Goal: Task Accomplishment & Management: Complete application form

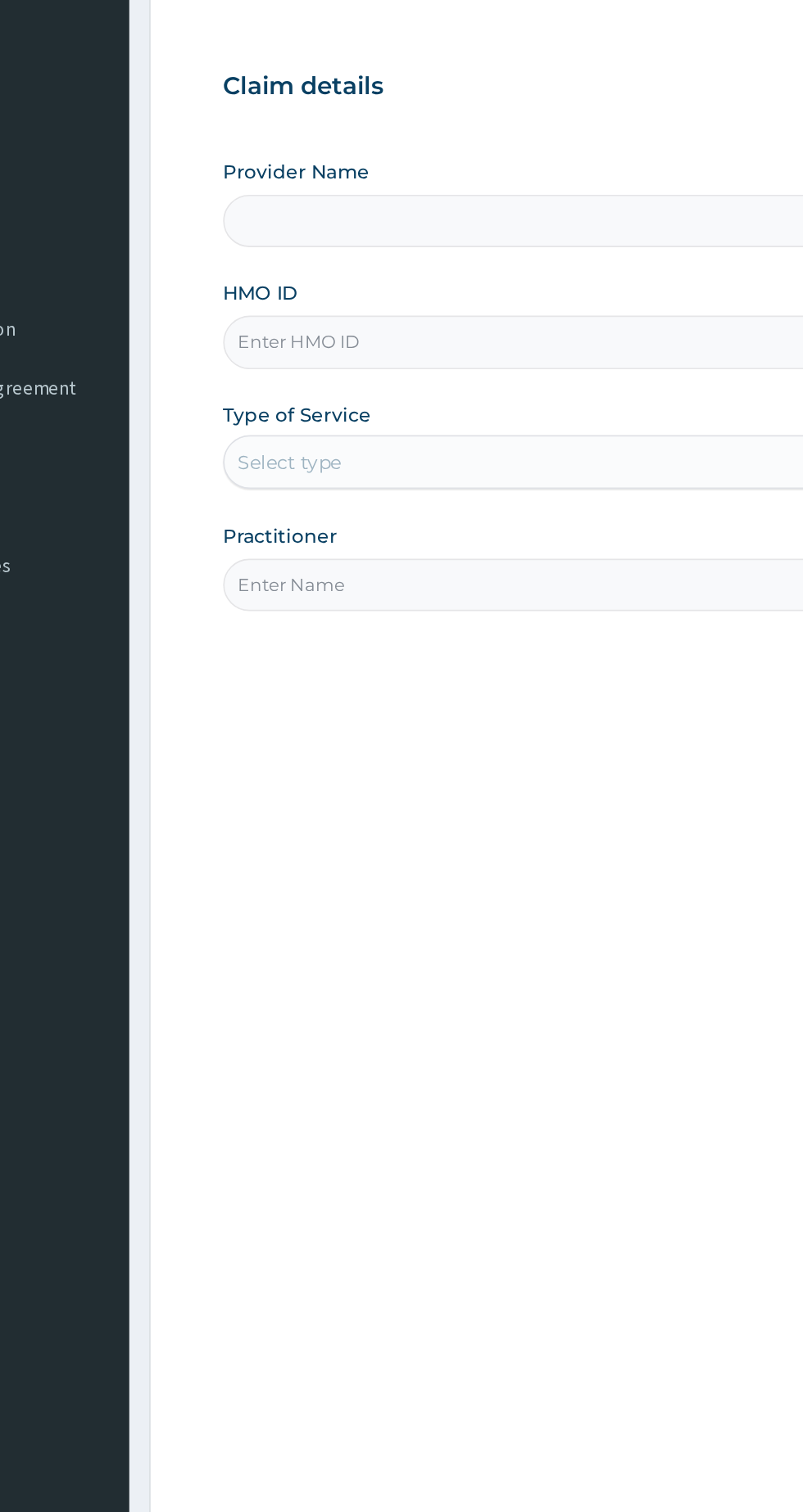
click at [438, 363] on input "HMO ID" at bounding box center [495, 366] width 499 height 32
click at [438, 378] on input "HMO ID" at bounding box center [495, 366] width 499 height 32
type input "PPY/10476/B"
type input "Bodylove Gym and Fitness Center"
type input "1"
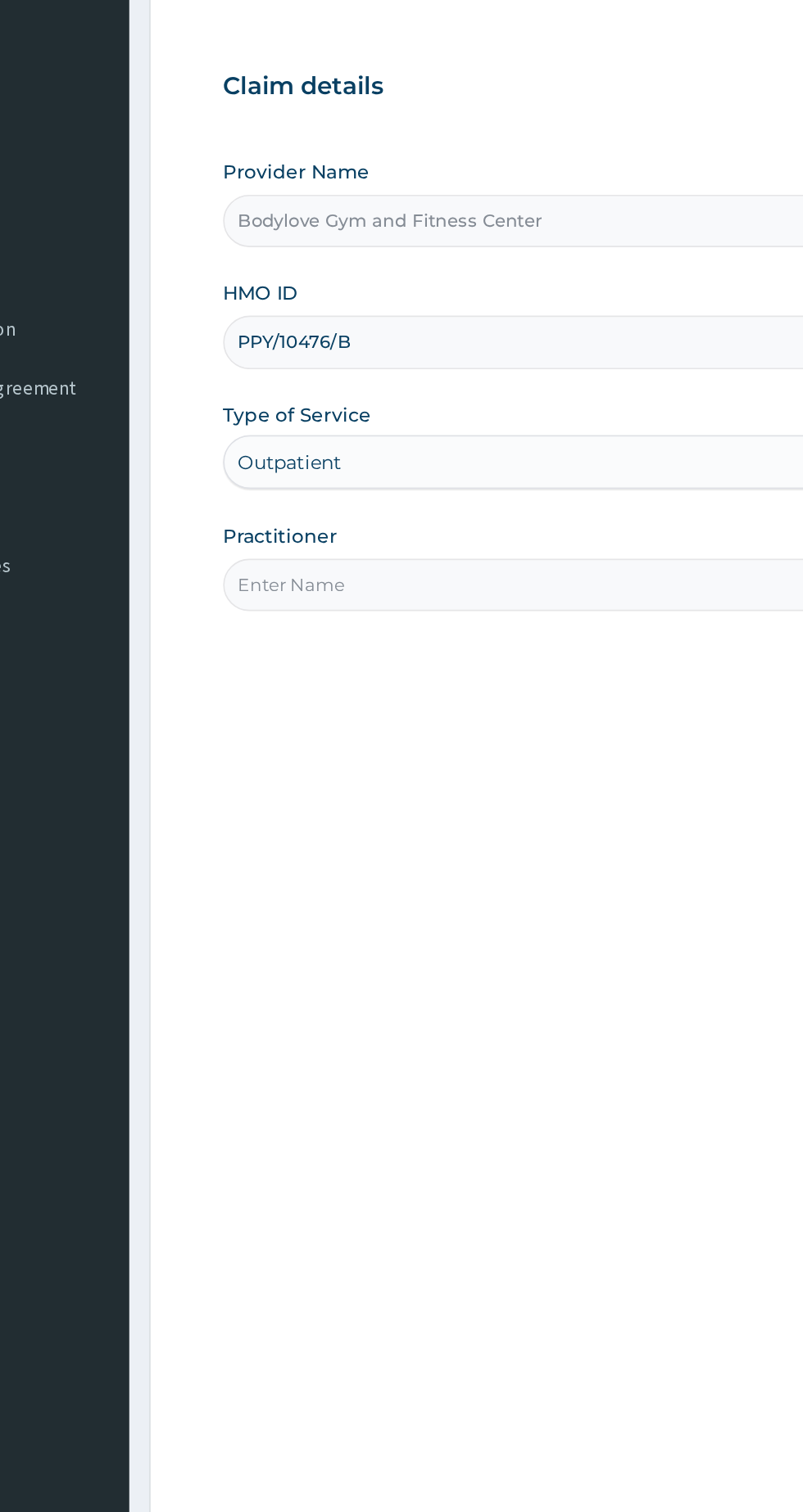
click at [393, 519] on input "Practitioner" at bounding box center [495, 515] width 499 height 32
type input "P"
type input "[PERSON_NAME]"
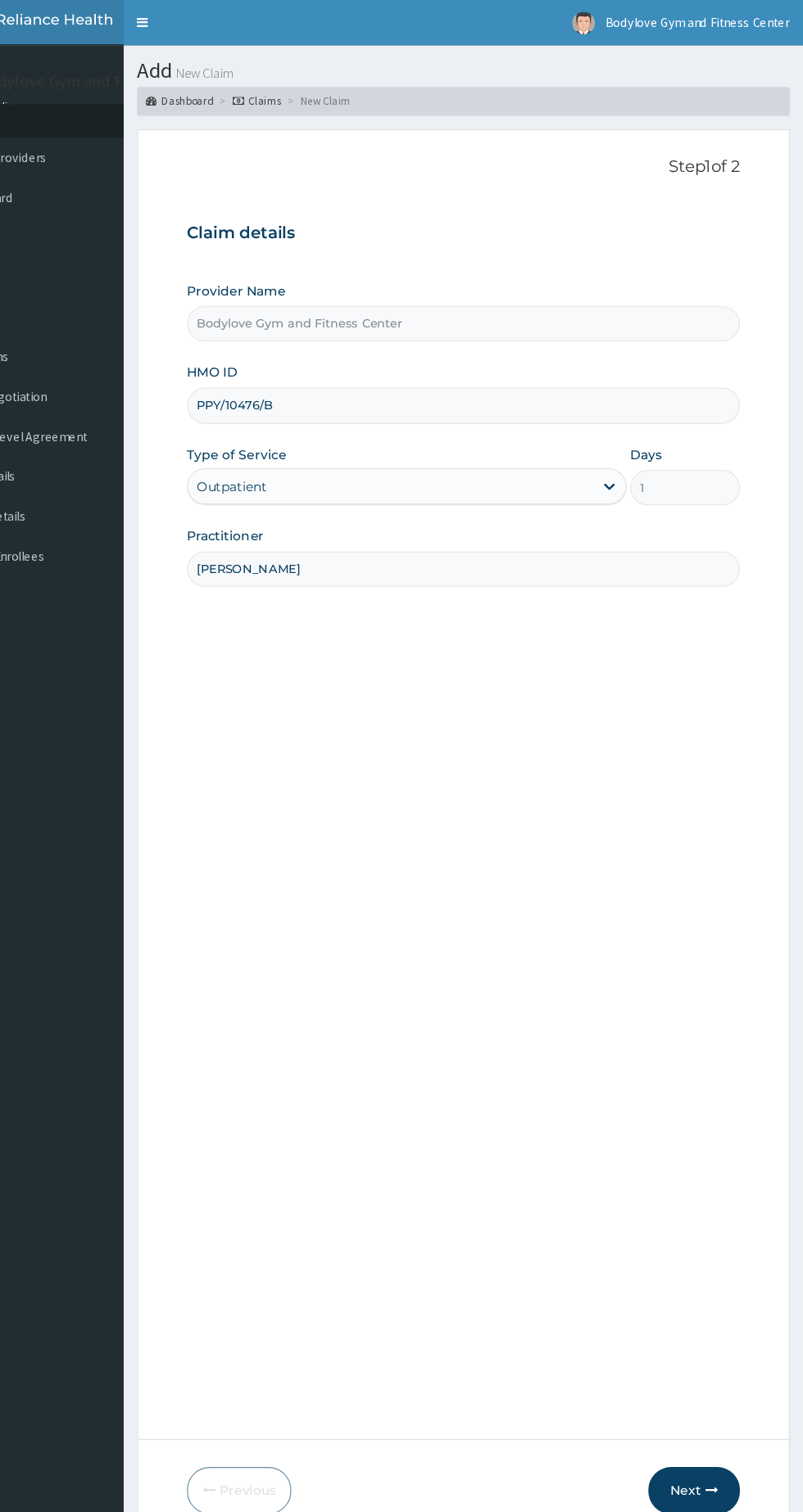
click at [729, 1333] on button "Next" at bounding box center [704, 1347] width 83 height 42
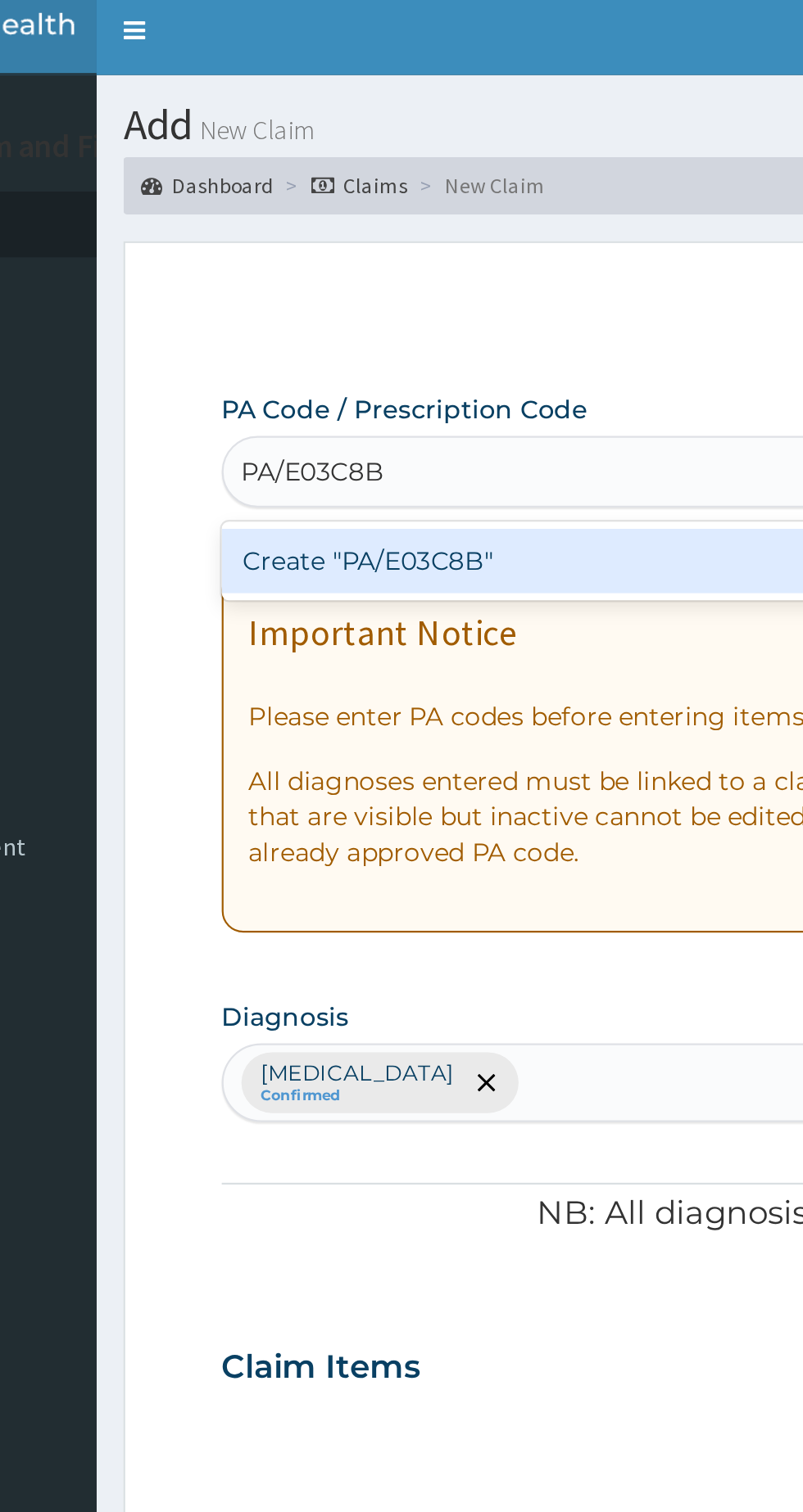
click at [385, 249] on div "Create "PA/E03C8B"" at bounding box center [411, 263] width 332 height 30
type input "PA/E03C8B"
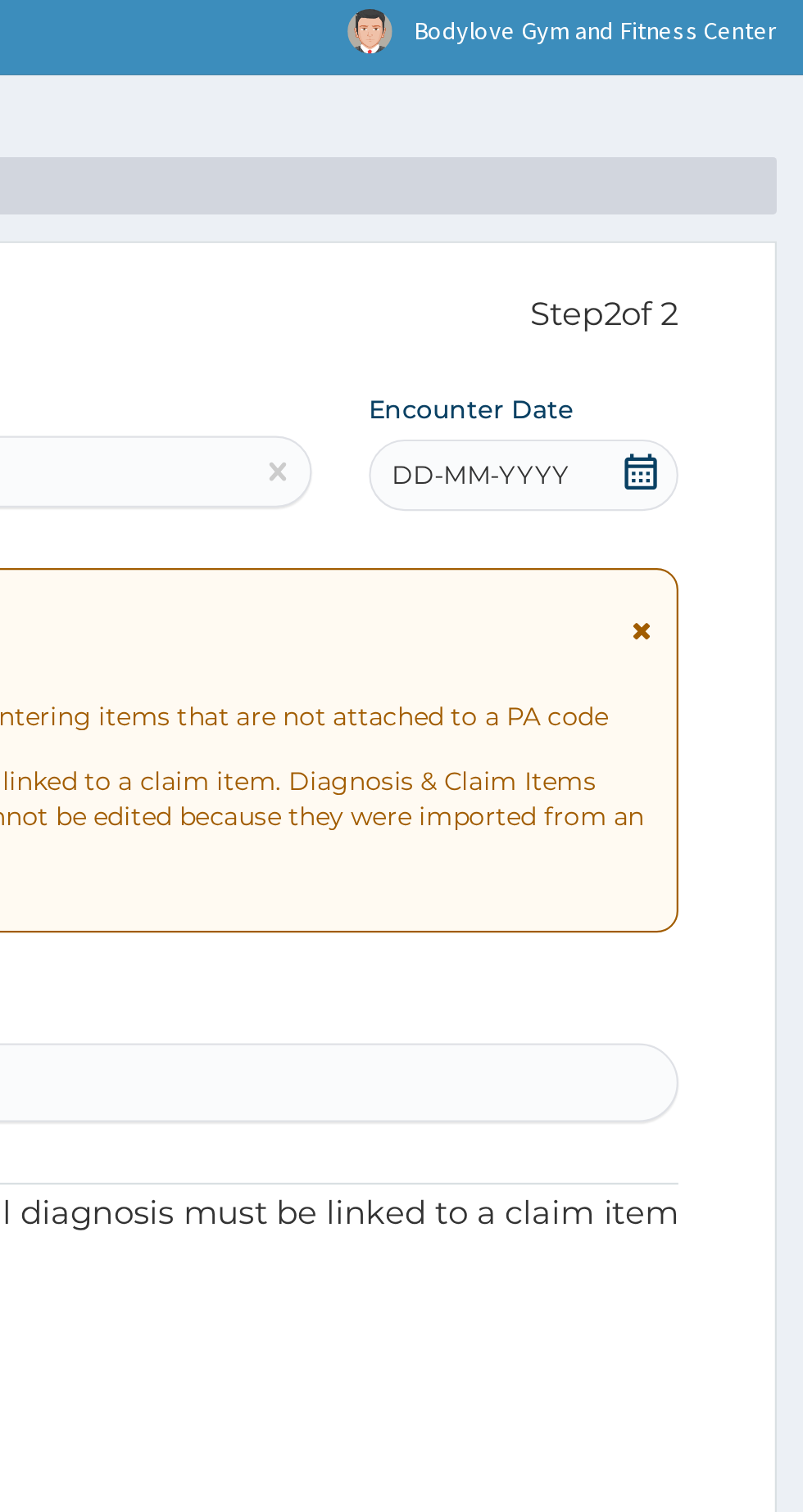
click at [664, 229] on span "DD-MM-YYYY" at bounding box center [655, 224] width 81 height 16
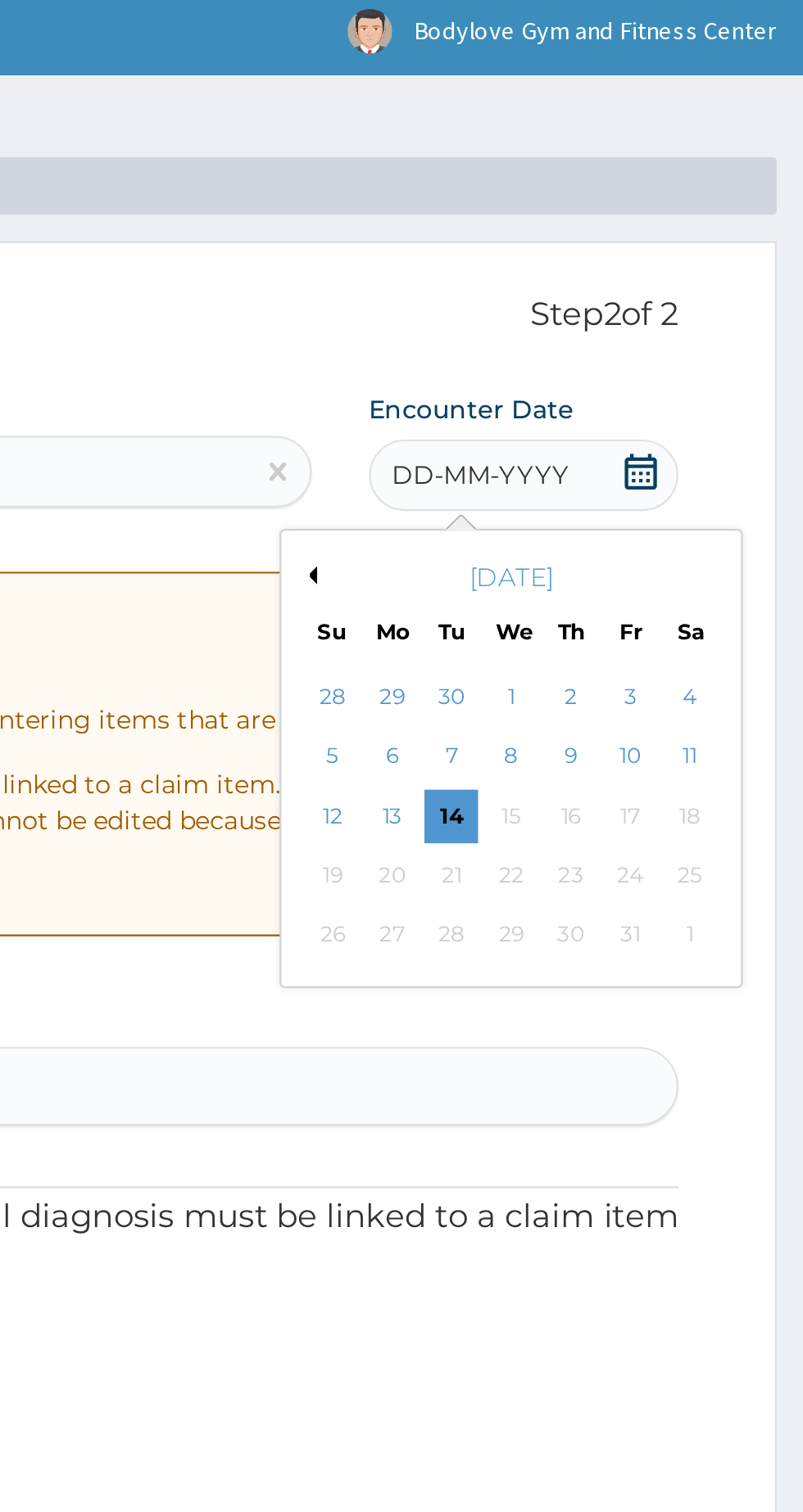
click at [643, 375] on div "14" at bounding box center [641, 381] width 25 height 25
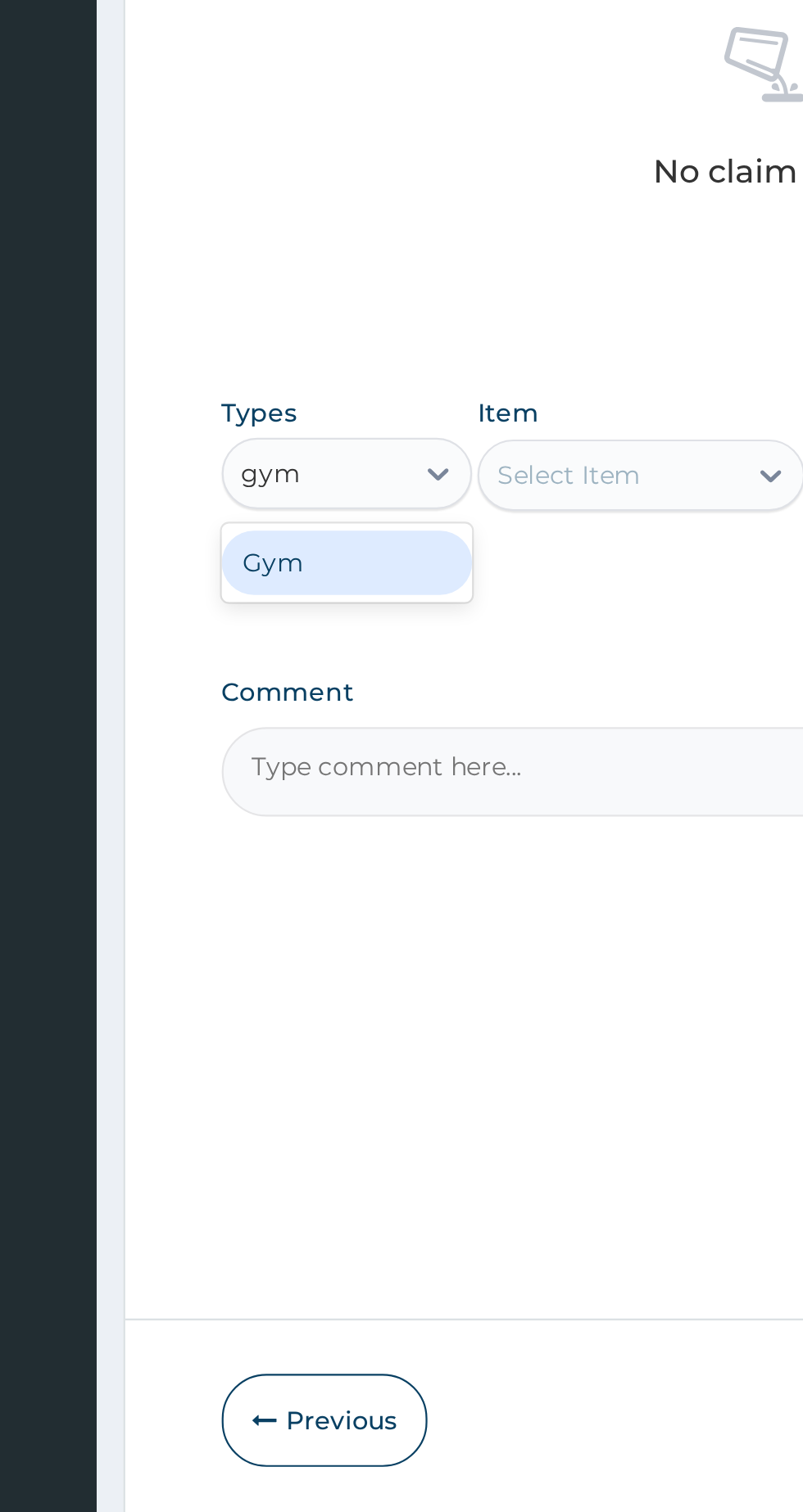
click at [316, 943] on div "Gym" at bounding box center [303, 954] width 115 height 30
type input "gym"
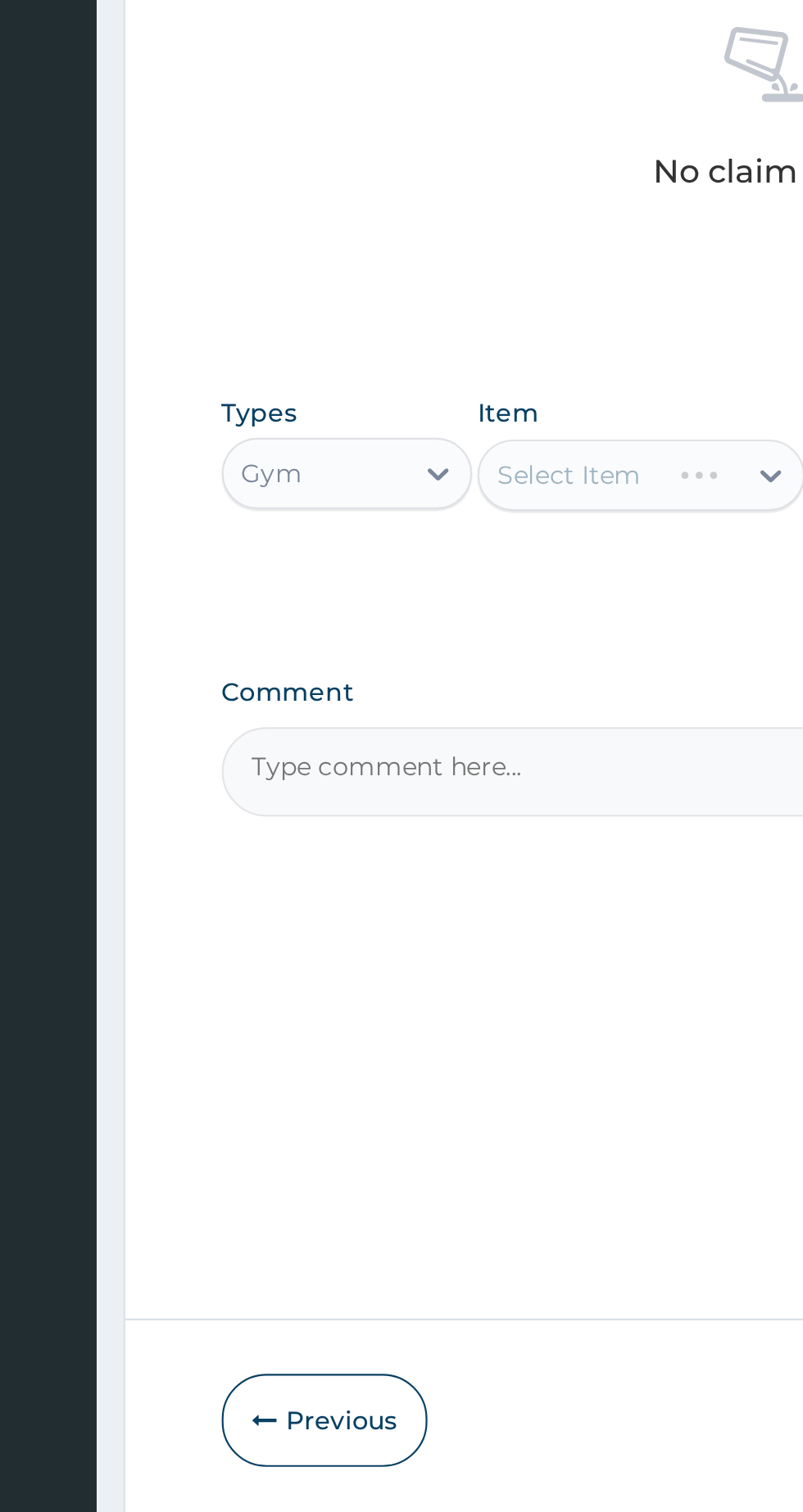
click at [443, 924] on div "Select Item" at bounding box center [437, 914] width 150 height 33
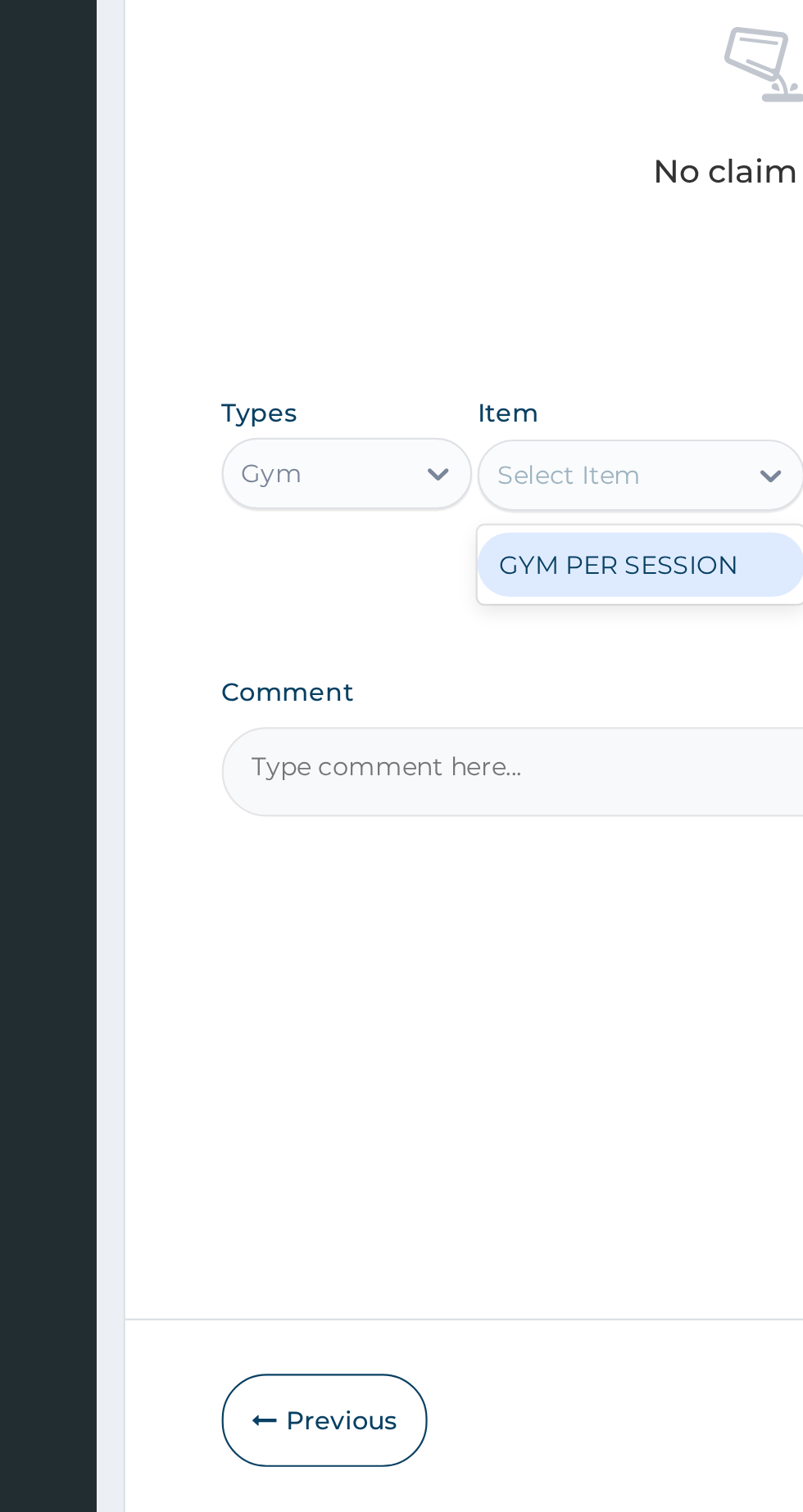
click at [439, 957] on div "GYM PER SESSION" at bounding box center [437, 955] width 150 height 30
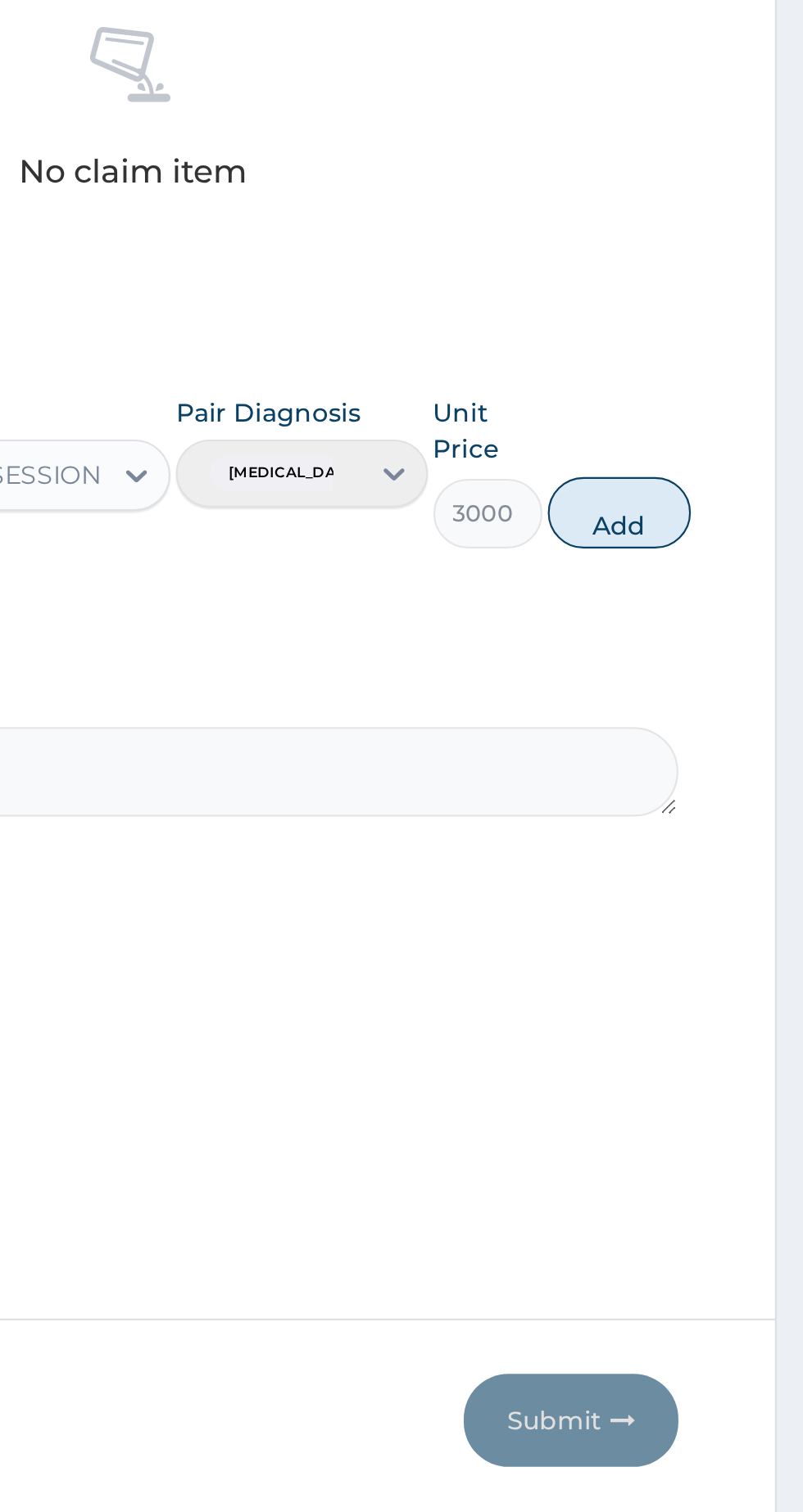
click at [732, 931] on button "Add" at bounding box center [718, 931] width 65 height 33
type input "0"
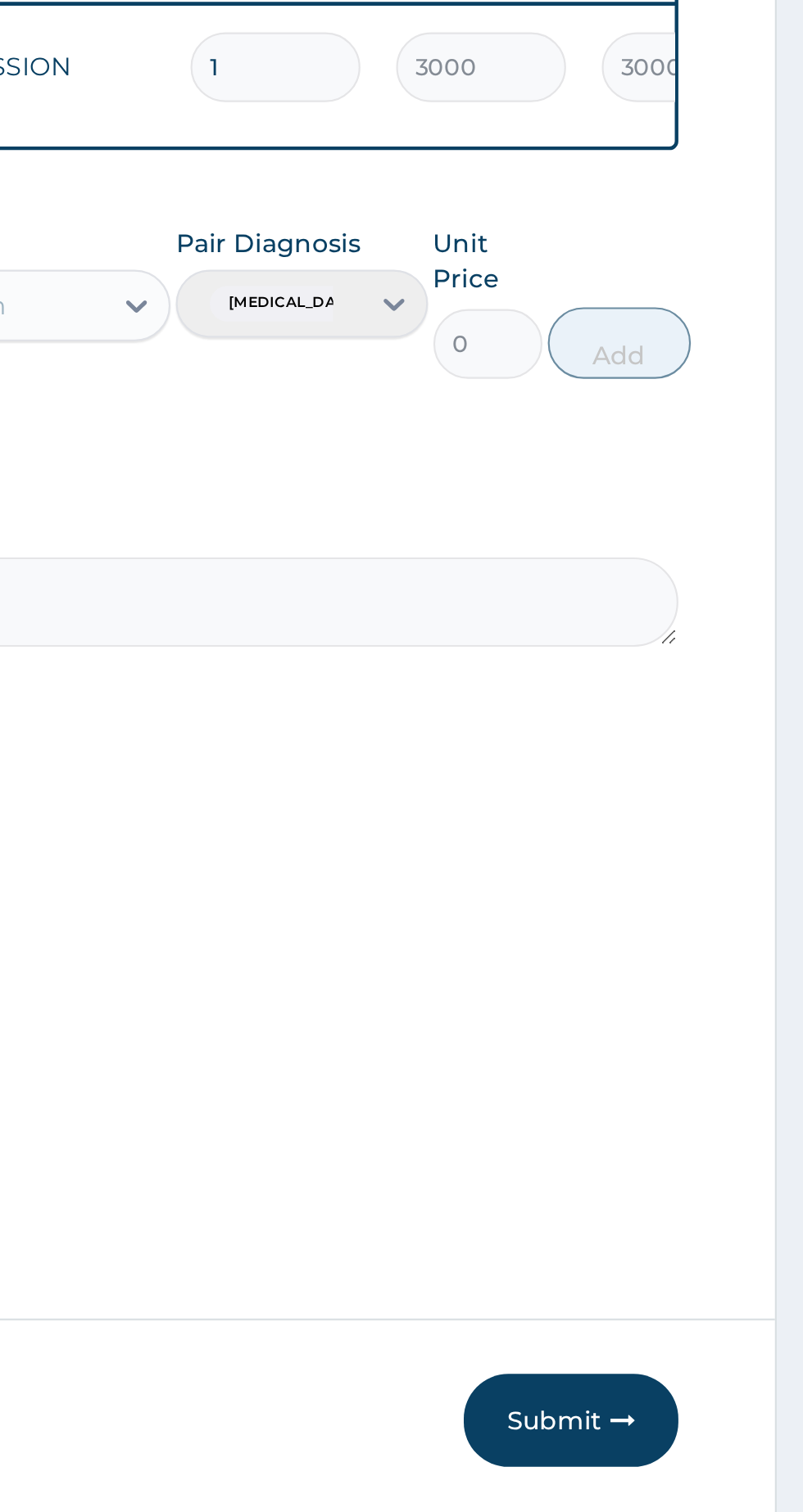
click at [711, 1336] on button "Submit" at bounding box center [696, 1347] width 98 height 42
